Goal: Task Accomplishment & Management: Manage account settings

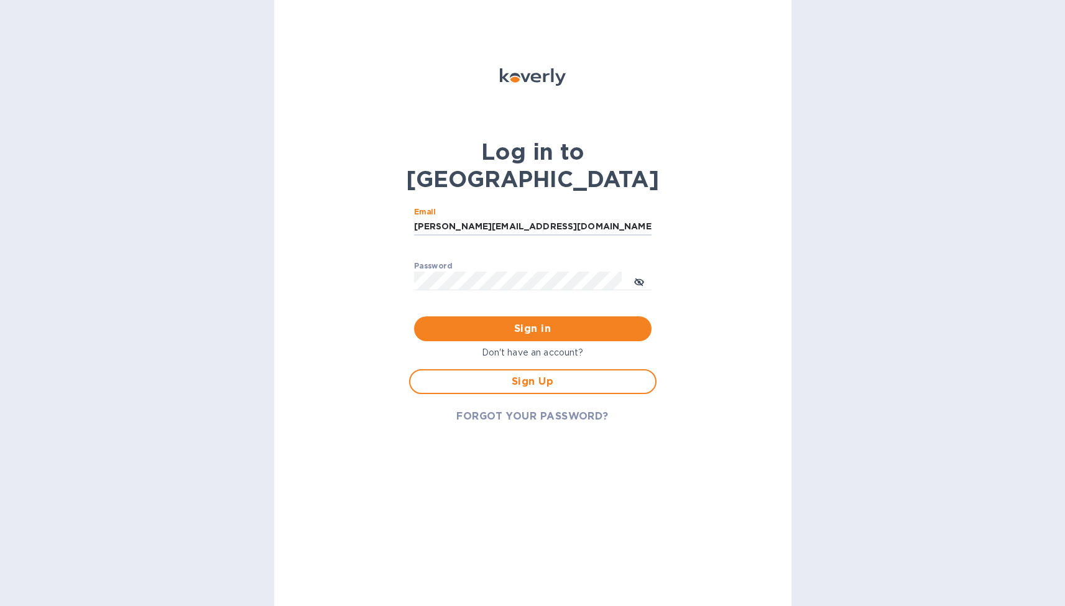
type input "[PERSON_NAME][EMAIL_ADDRESS][DOMAIN_NAME]"
click at [532, 316] on button "Sign in" at bounding box center [532, 328] width 237 height 25
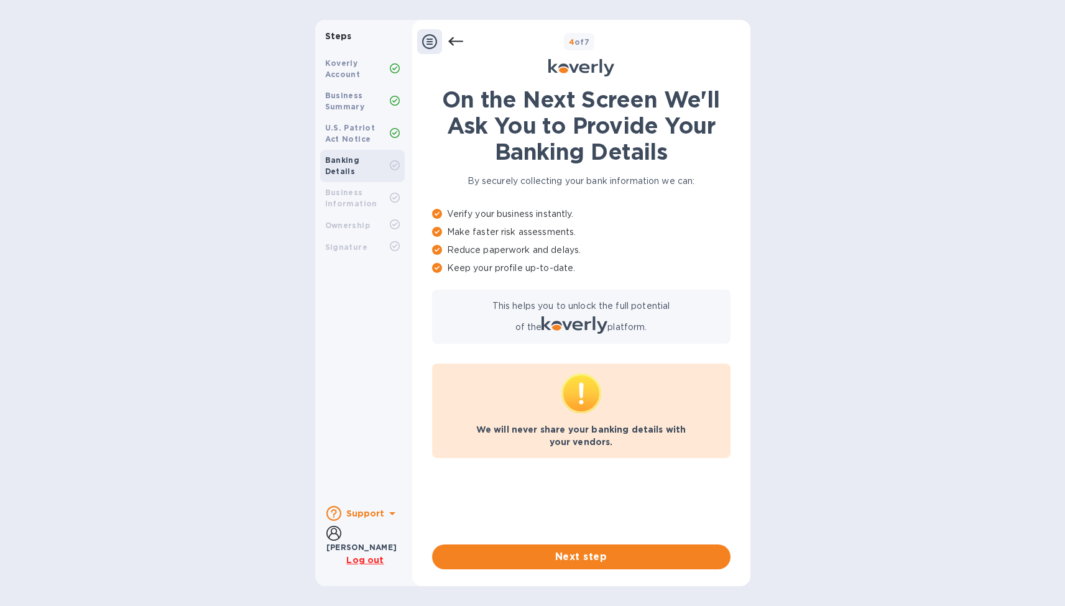
click at [349, 113] on div "Business Summary" at bounding box center [362, 101] width 85 height 32
click at [453, 36] on icon at bounding box center [455, 41] width 15 height 15
click at [427, 43] on icon at bounding box center [429, 41] width 15 height 15
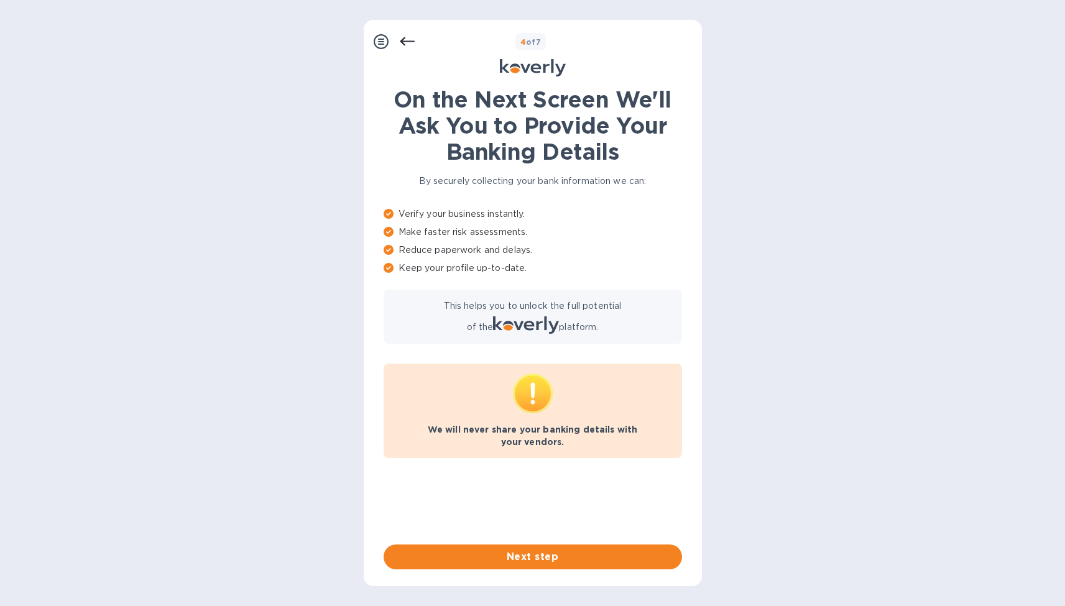
click at [381, 44] on icon at bounding box center [381, 41] width 15 height 15
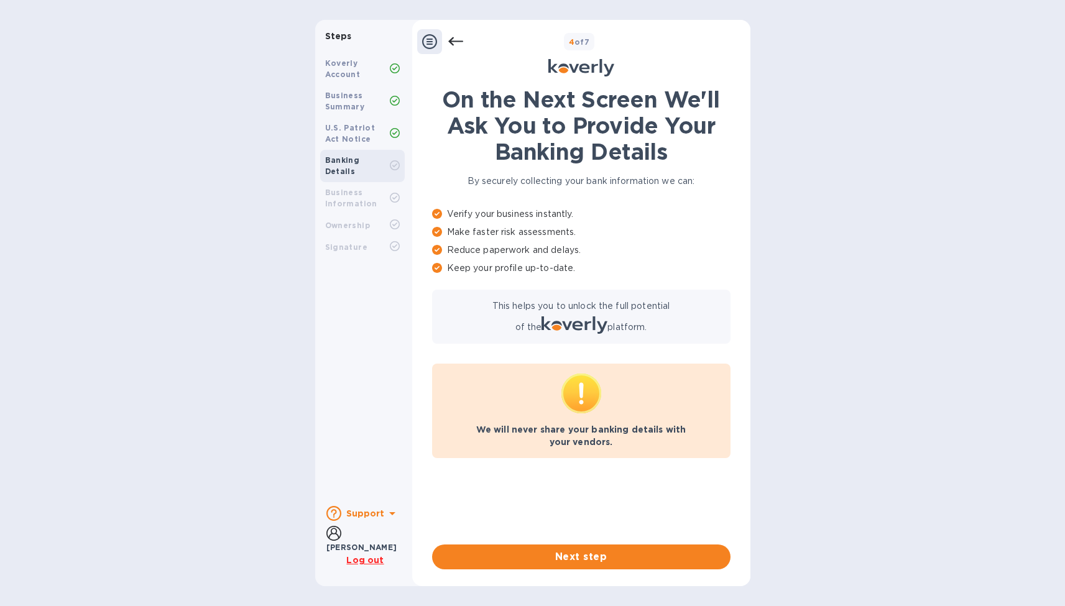
click at [356, 559] on u "Log out" at bounding box center [364, 560] width 37 height 10
